Goal: Transaction & Acquisition: Purchase product/service

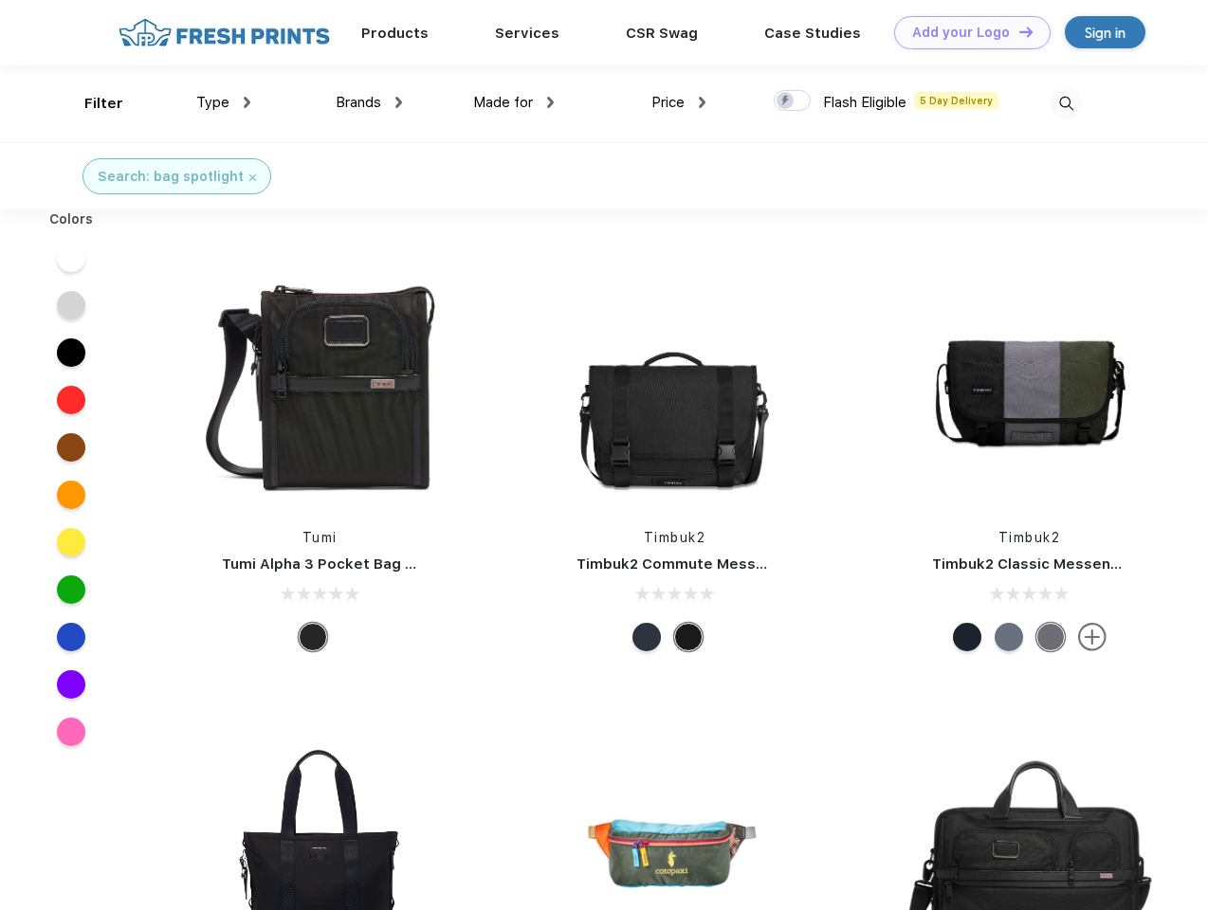
scroll to position [1, 0]
click at [965, 32] on link "Add your Logo Design Tool" at bounding box center [972, 32] width 156 height 33
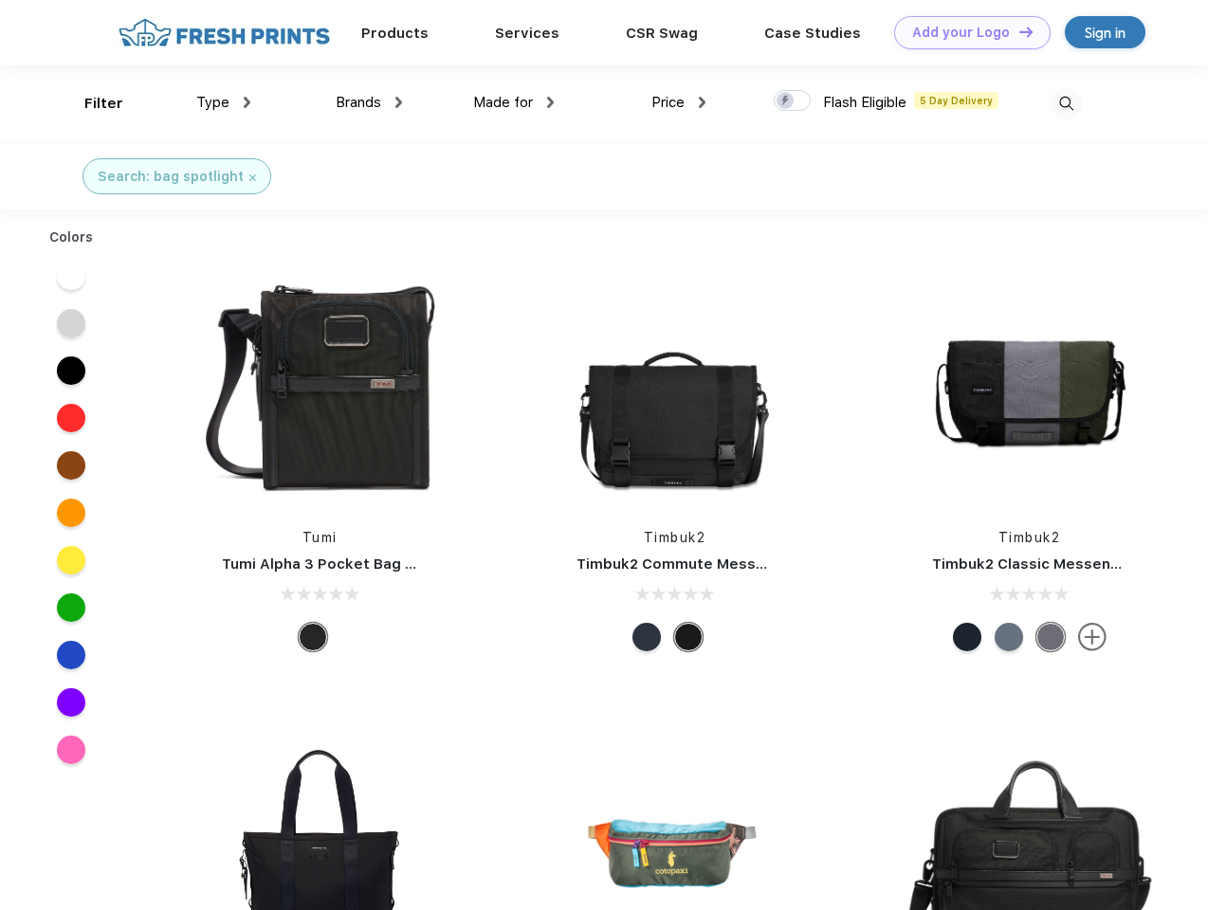
click at [0, 0] on div "Design Tool" at bounding box center [0, 0] width 0 height 0
click at [1017, 31] on link "Add your Logo Design Tool" at bounding box center [972, 32] width 156 height 33
click at [91, 103] on div "Filter" at bounding box center [103, 104] width 39 height 22
click at [224, 102] on span "Type" at bounding box center [212, 102] width 33 height 17
click at [369, 102] on span "Brands" at bounding box center [358, 102] width 45 height 17
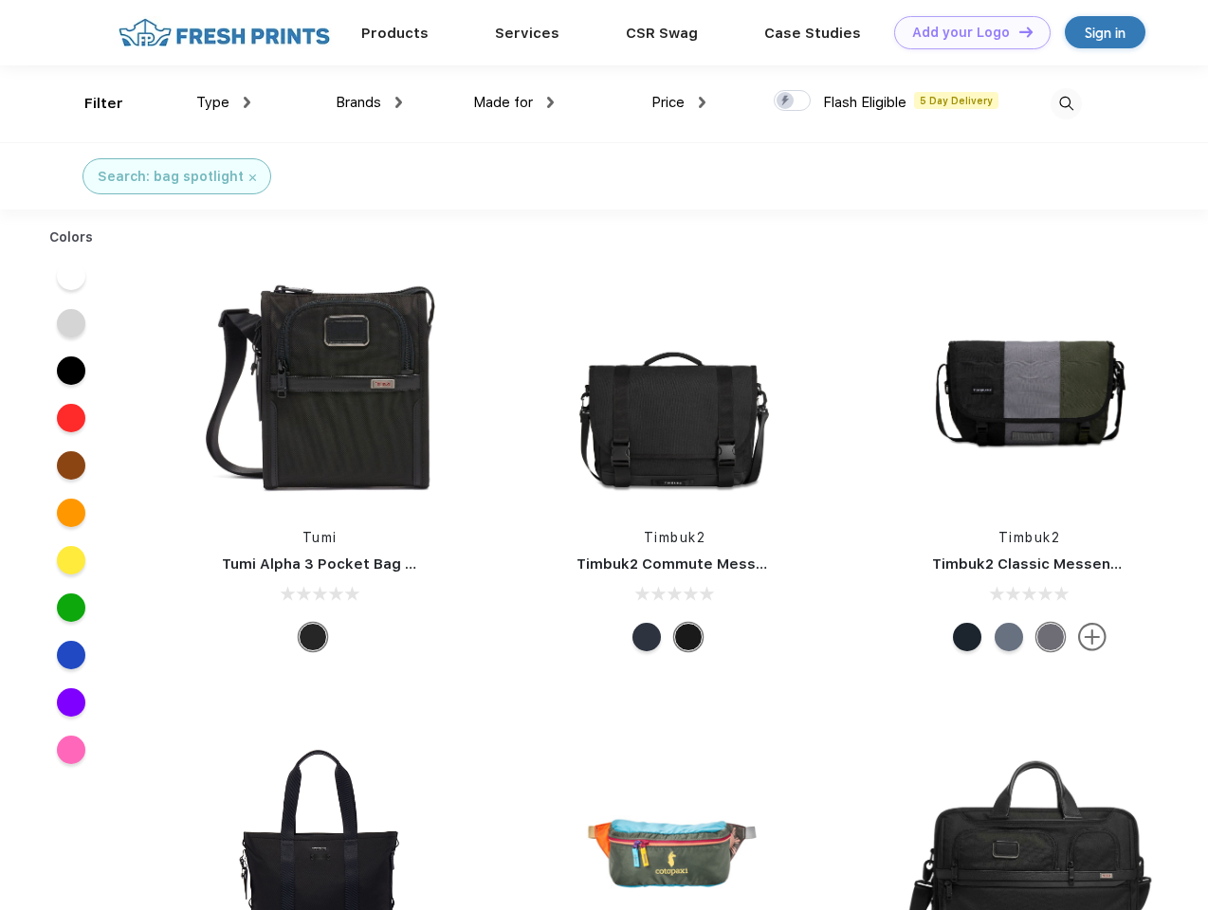
click at [514, 102] on span "Made for" at bounding box center [503, 102] width 60 height 17
click at [679, 102] on span "Price" at bounding box center [667, 102] width 33 height 17
click at [792, 101] on div at bounding box center [791, 100] width 37 height 21
click at [786, 101] on input "checkbox" at bounding box center [779, 95] width 12 height 12
click at [1065, 103] on img at bounding box center [1065, 103] width 31 height 31
